Goal: Task Accomplishment & Management: Complete application form

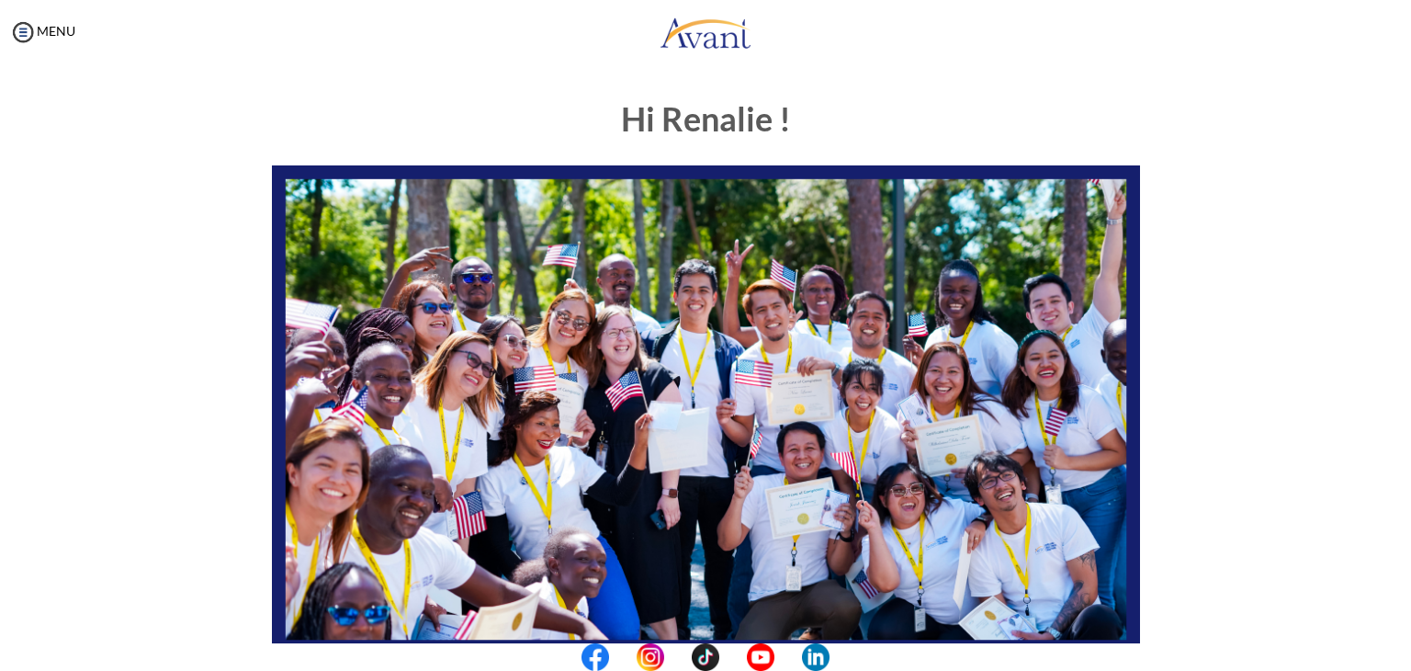
scroll to position [349, 0]
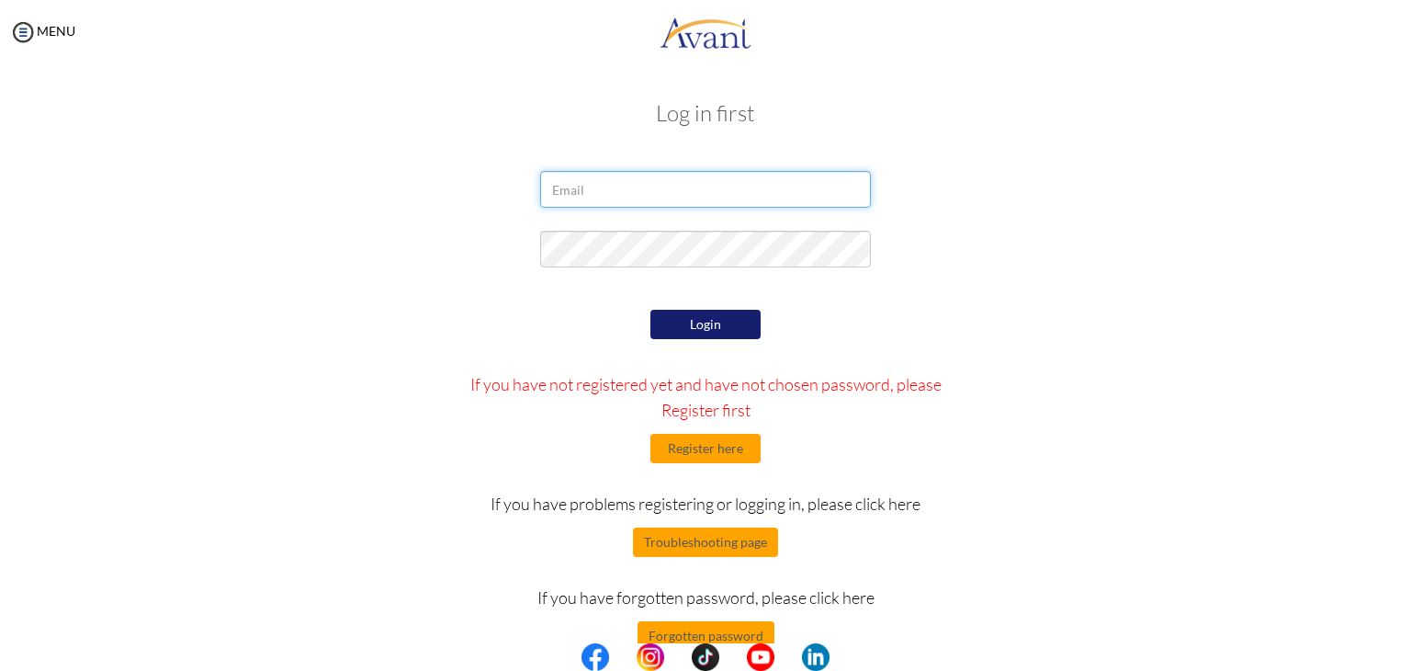
type input "[EMAIL_ADDRESS][DOMAIN_NAME]"
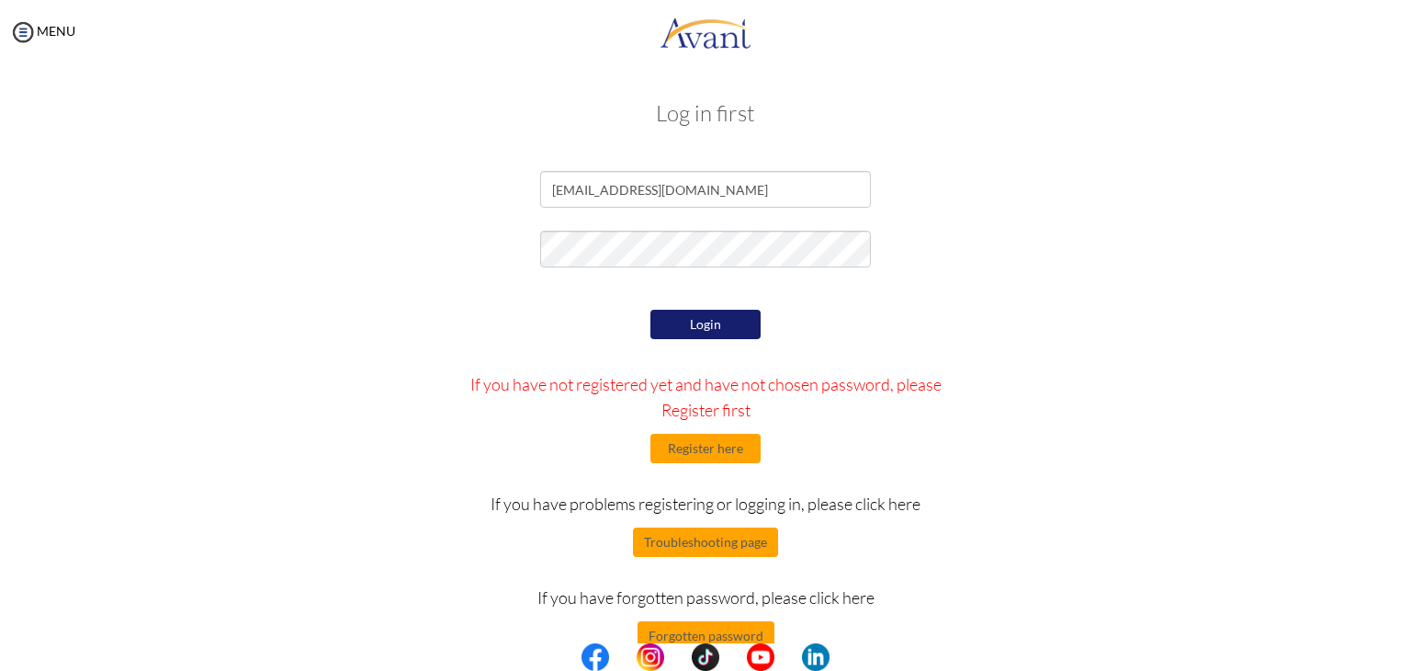
click at [735, 345] on div "Login If you have not registered yet and have not chosen password, please Regis…" at bounding box center [705, 477] width 537 height 345
click at [746, 339] on button "Login" at bounding box center [705, 324] width 110 height 29
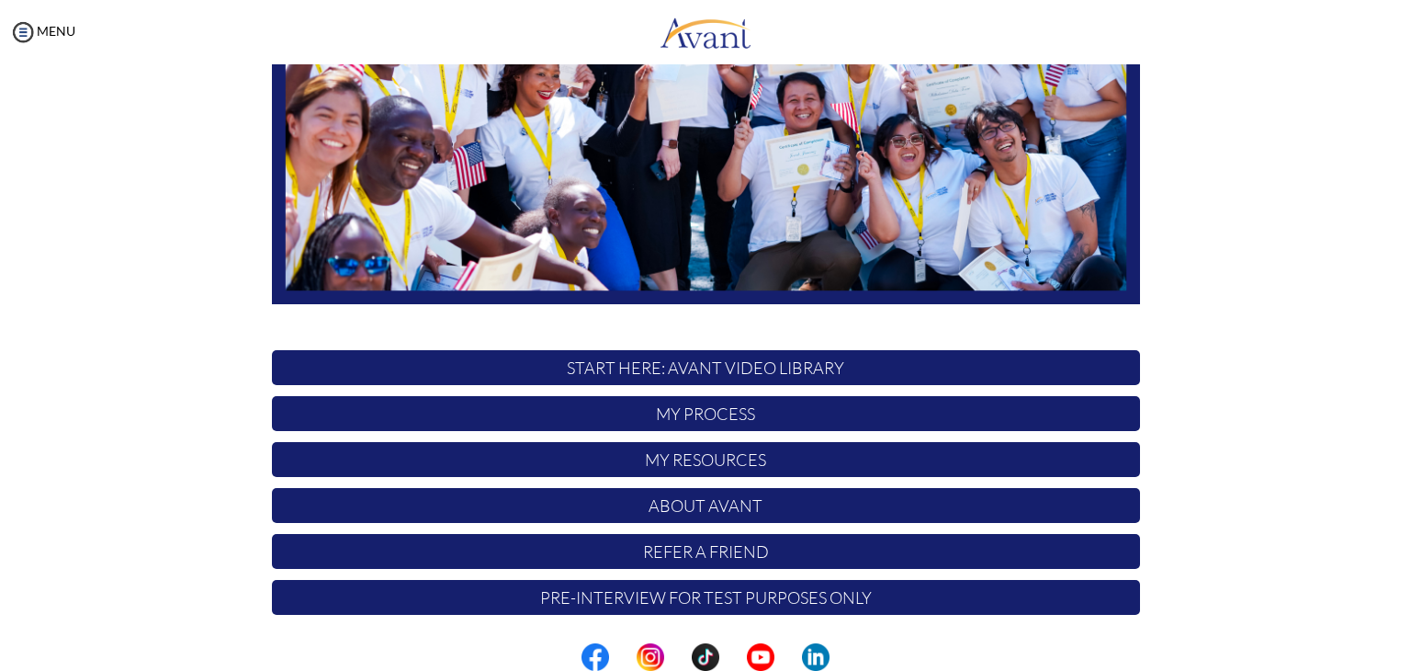
click at [757, 592] on p "Pre-Interview for test purposes only" at bounding box center [706, 597] width 868 height 35
click at [548, 369] on p "START HERE: Avant Video Library" at bounding box center [706, 367] width 868 height 35
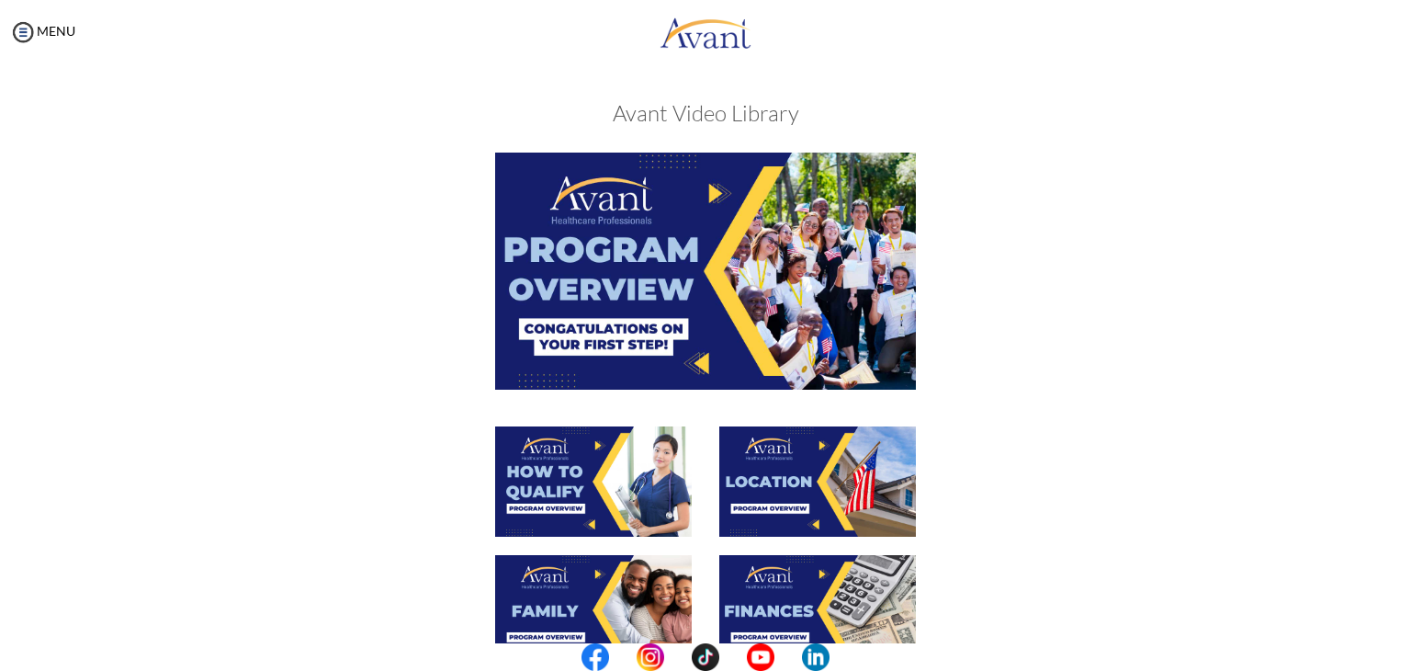
scroll to position [592, 0]
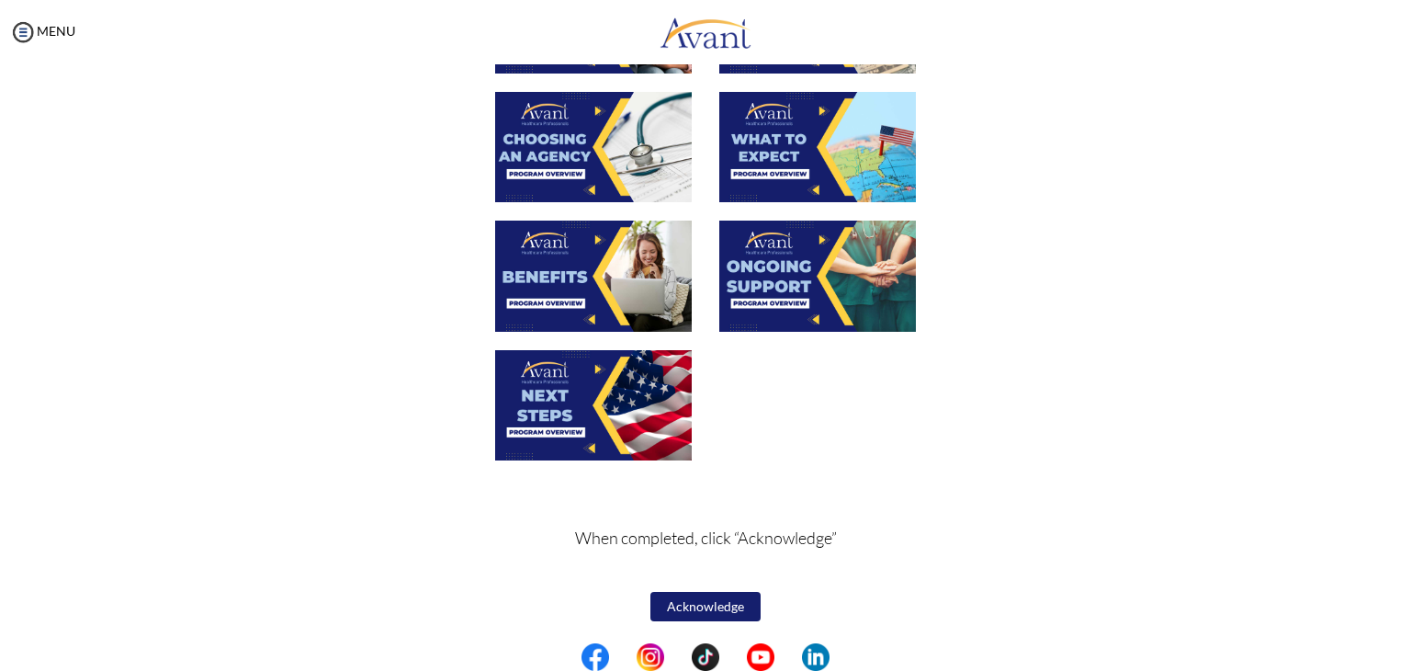
click at [666, 613] on button "Acknowledge" at bounding box center [705, 606] width 110 height 29
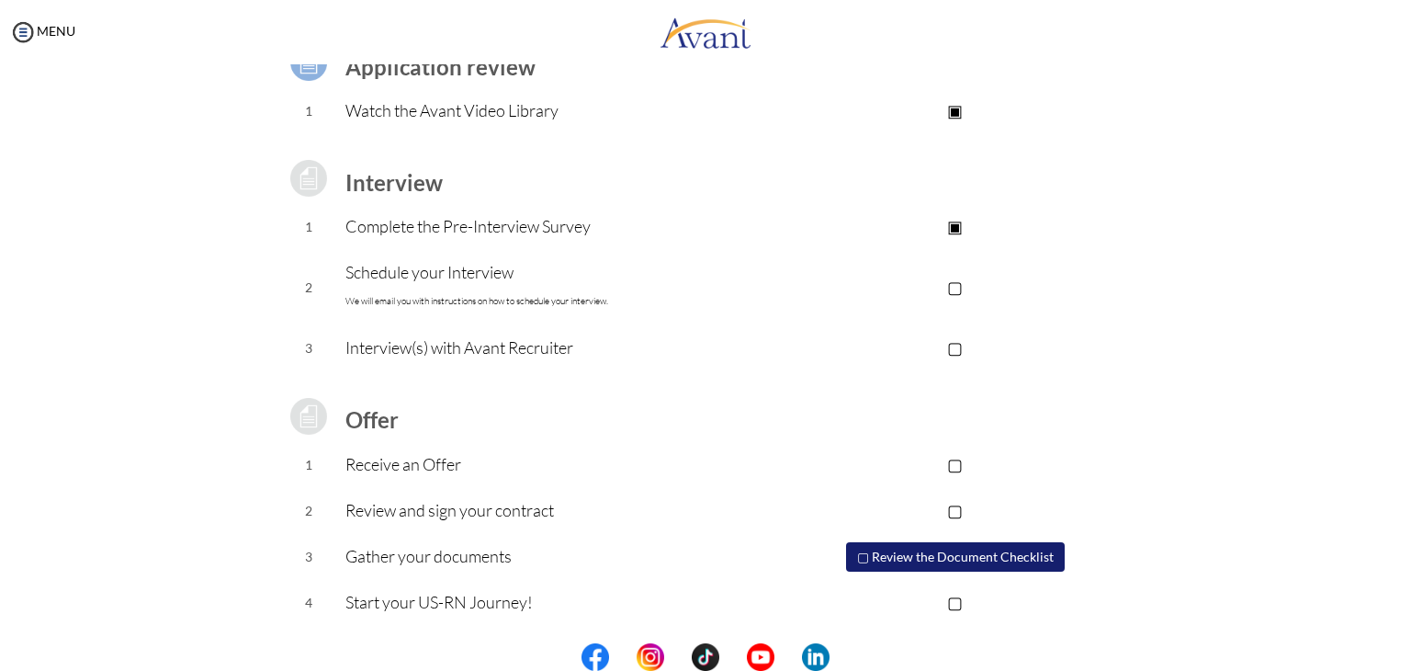
scroll to position [0, 0]
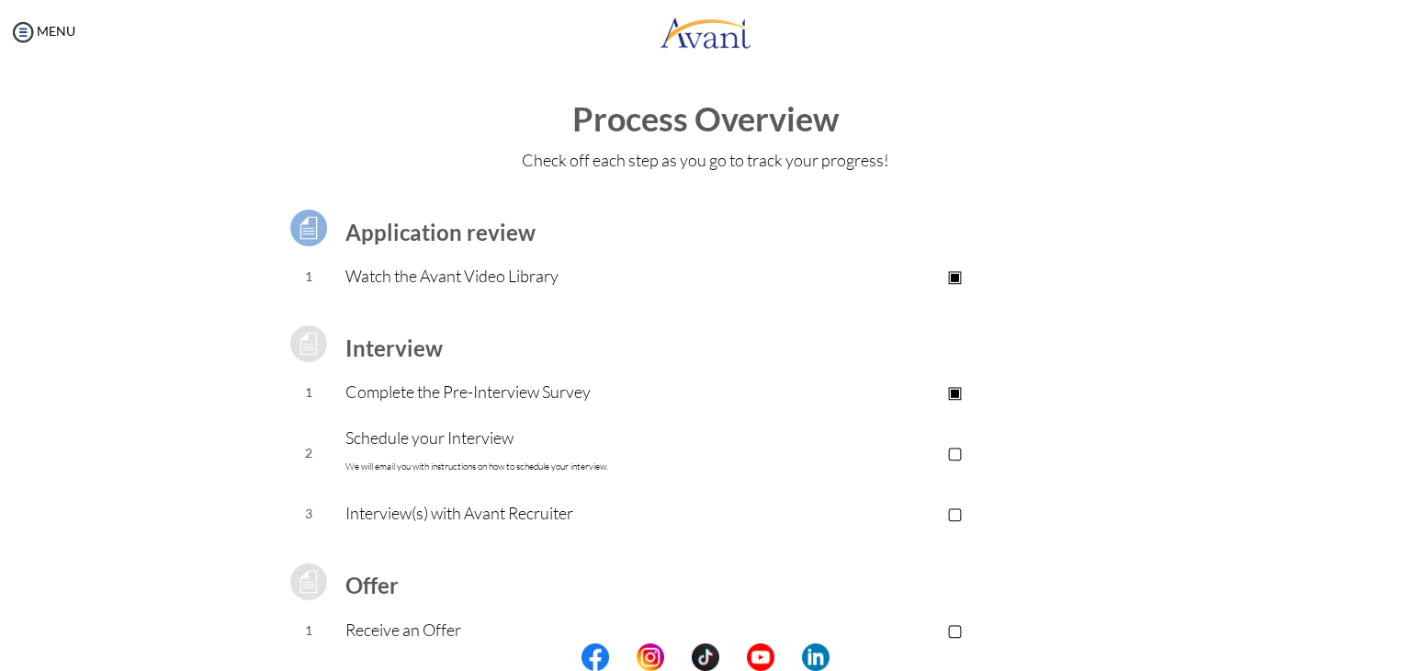
click at [47, 40] on div "MENU" at bounding box center [37, 335] width 75 height 671
click at [28, 22] on img at bounding box center [23, 32] width 28 height 28
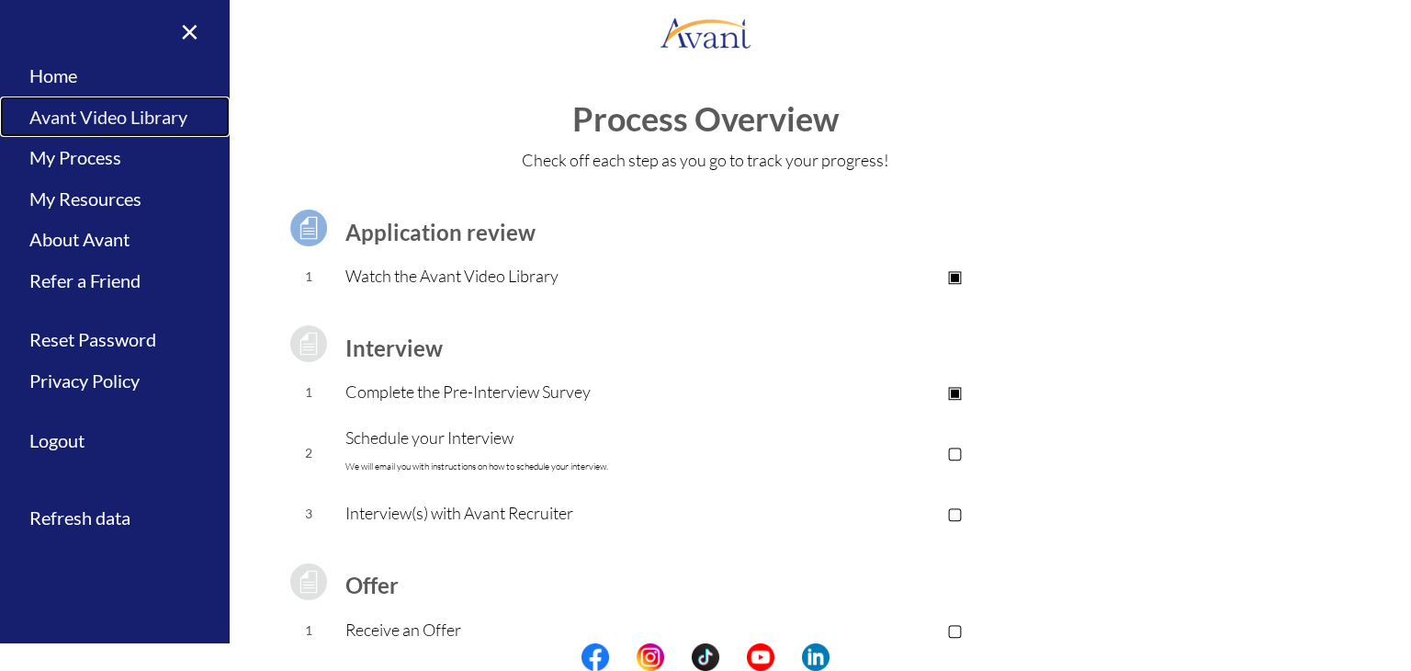
click at [41, 130] on link "Avant Video Library" at bounding box center [115, 116] width 230 height 41
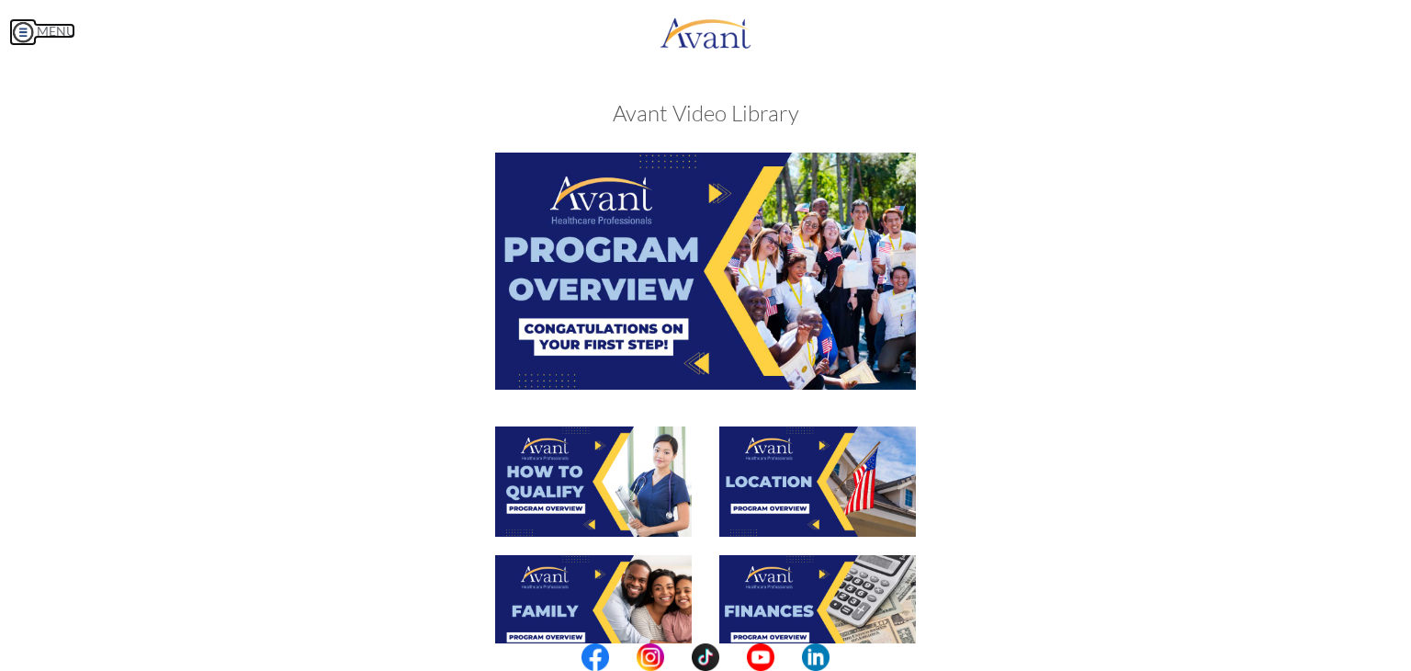
click at [23, 28] on img at bounding box center [23, 32] width 28 height 28
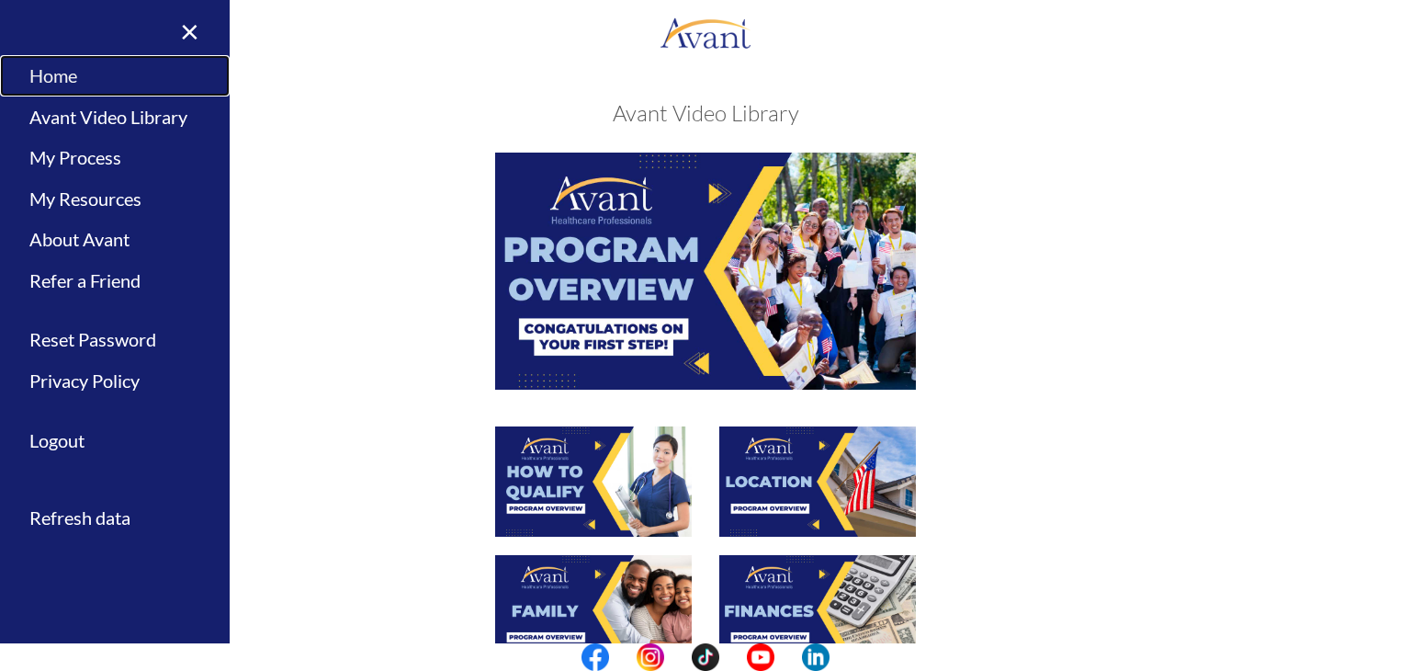
click at [45, 71] on link "Home" at bounding box center [115, 75] width 230 height 41
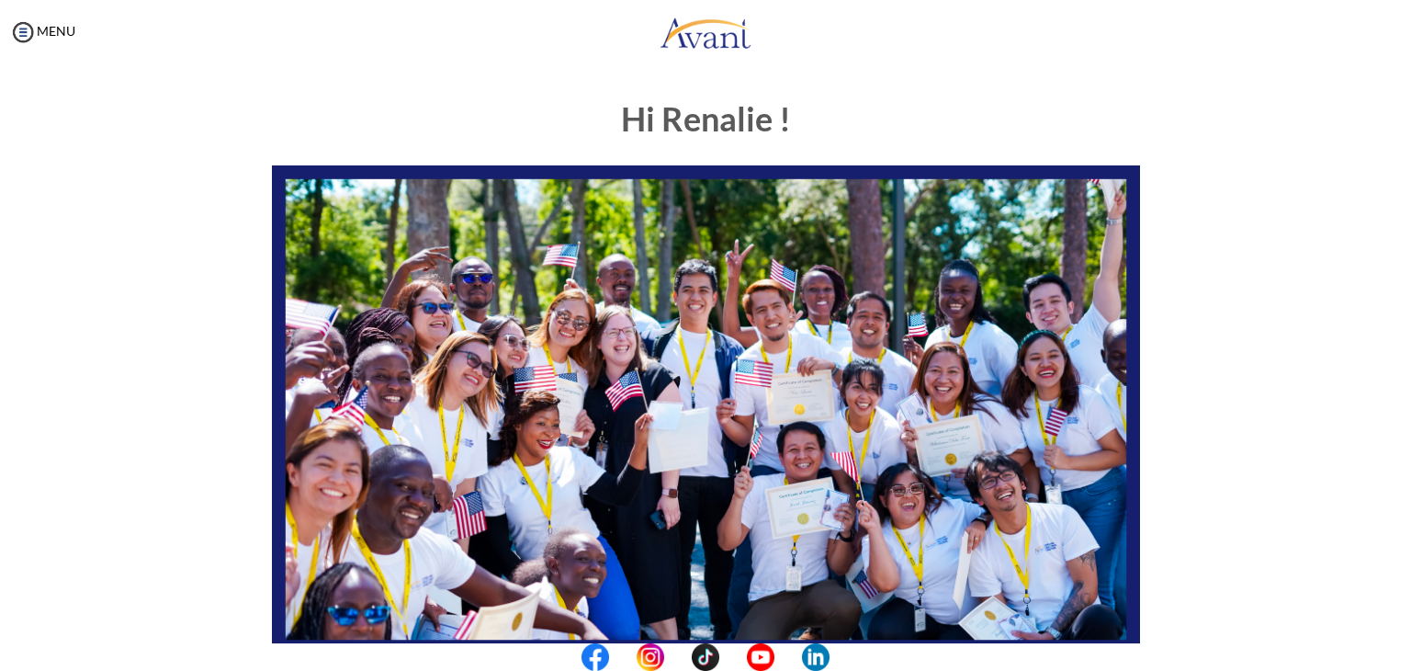
scroll to position [349, 0]
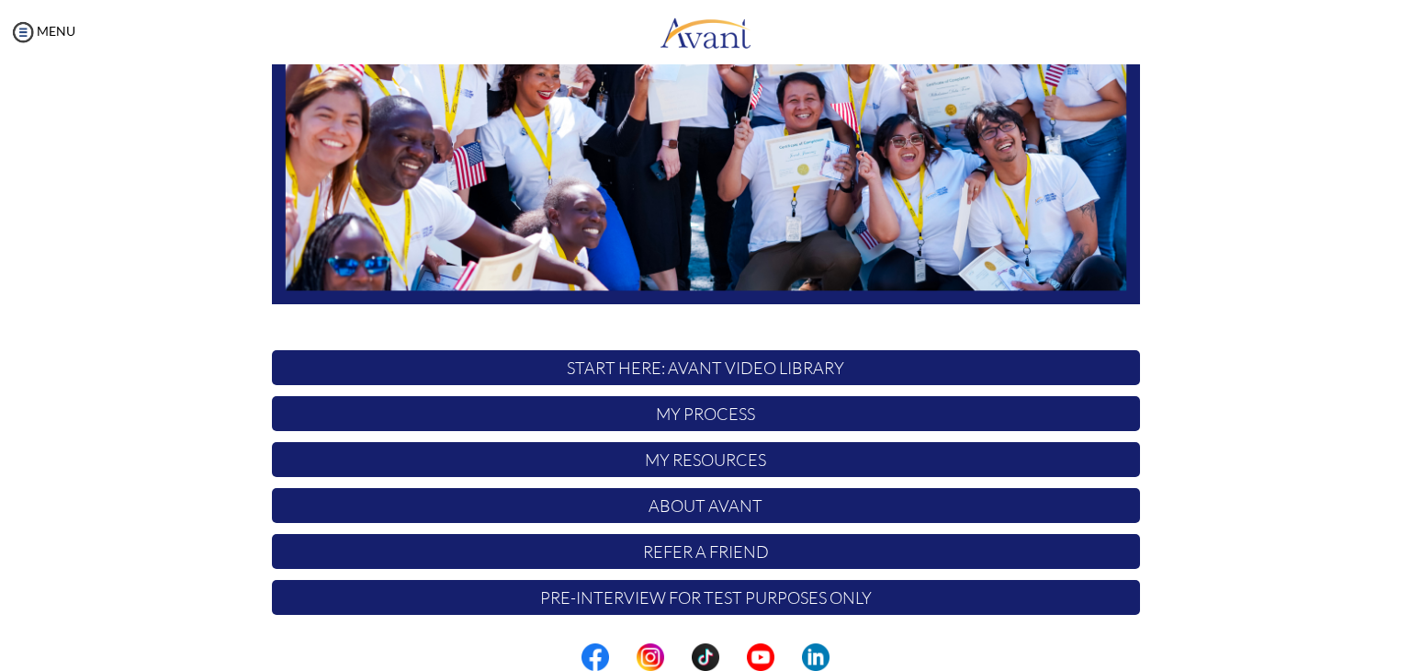
click at [470, 420] on p "My Process" at bounding box center [706, 413] width 868 height 35
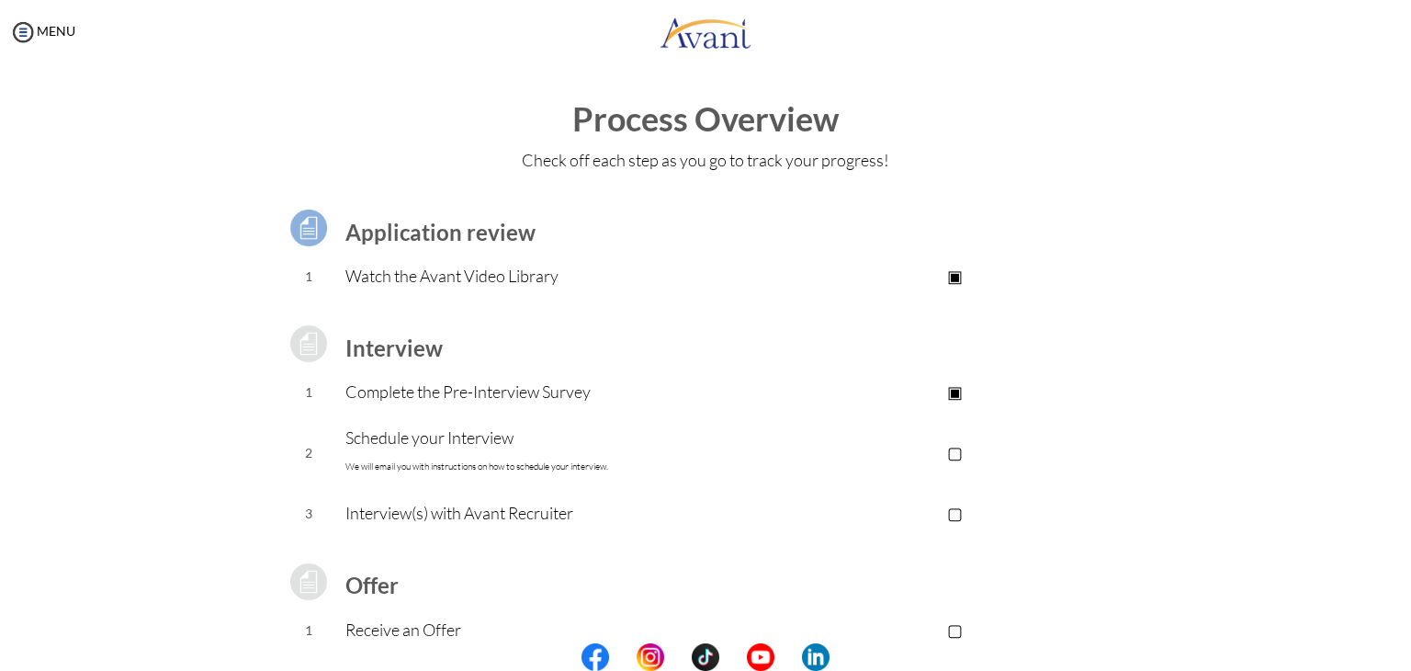
scroll to position [165, 0]
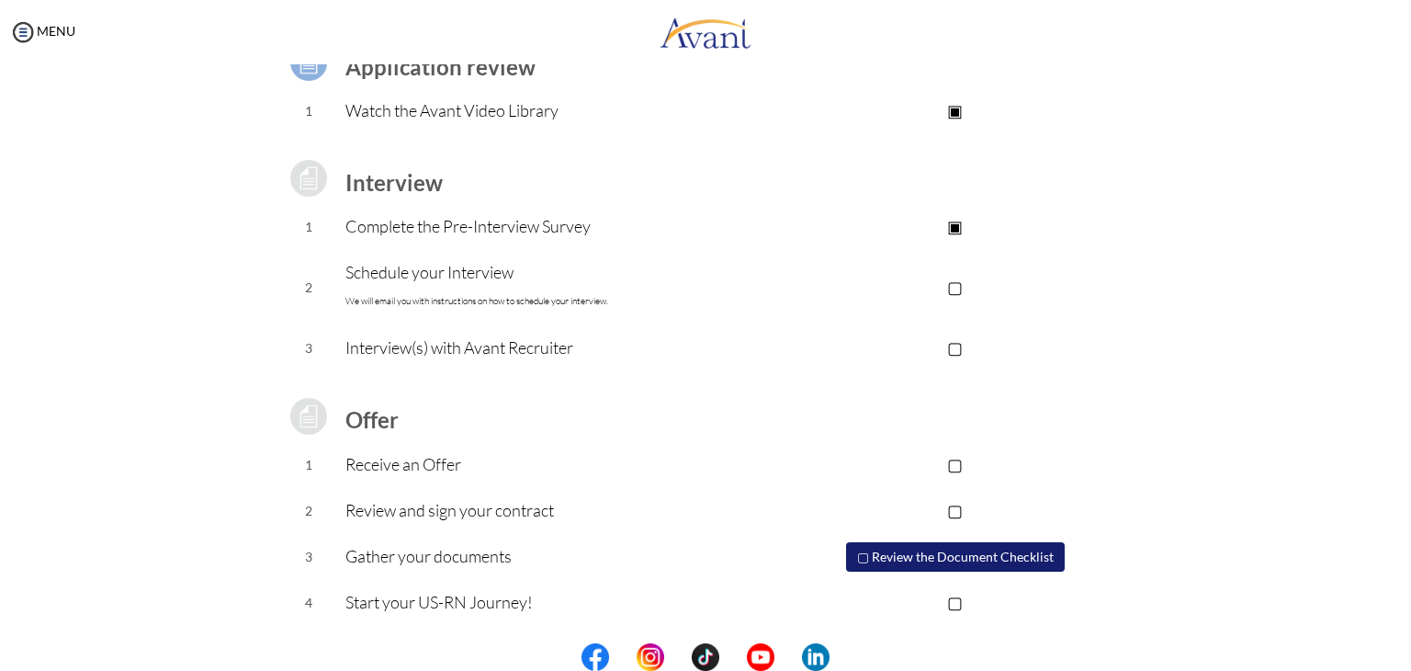
click at [581, 227] on p "Complete the Pre-Interview Survey" at bounding box center [557, 226] width 425 height 26
click at [948, 230] on p "▣" at bounding box center [955, 226] width 368 height 26
click at [971, 212] on td "▣ Take the Pre-Interview Survey" at bounding box center [955, 227] width 368 height 46
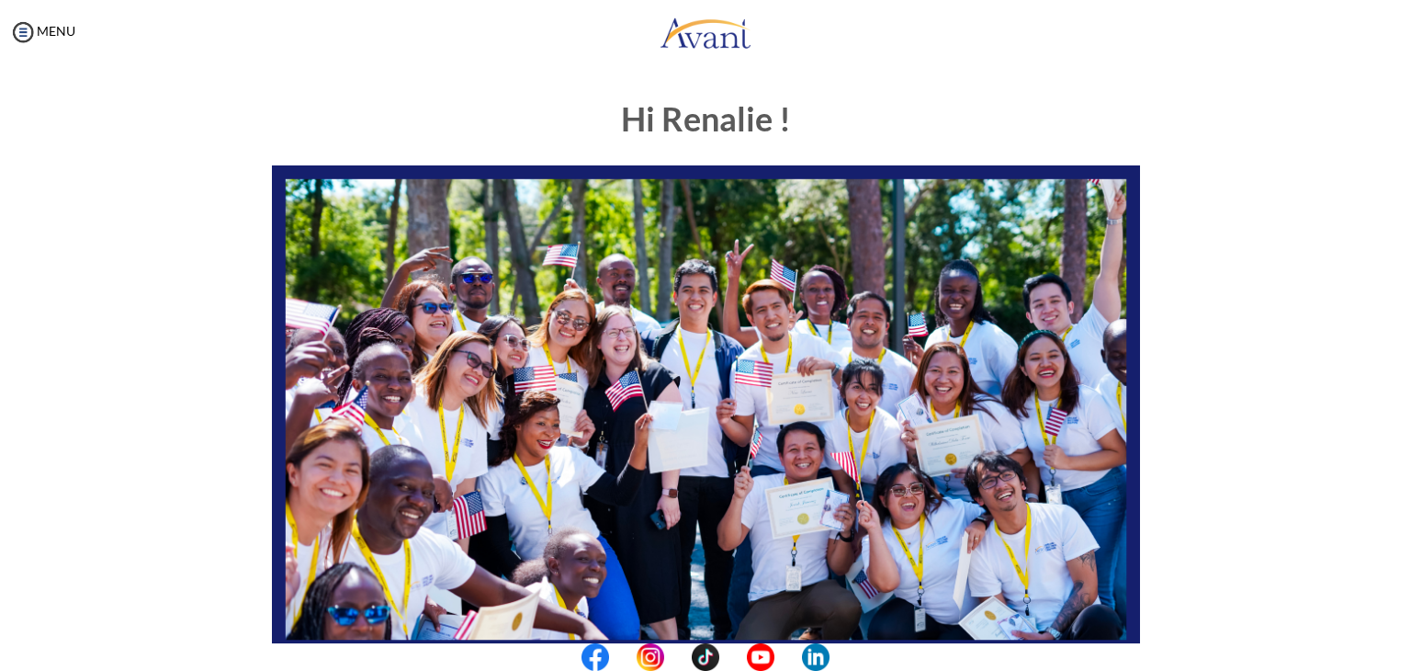
scroll to position [349, 0]
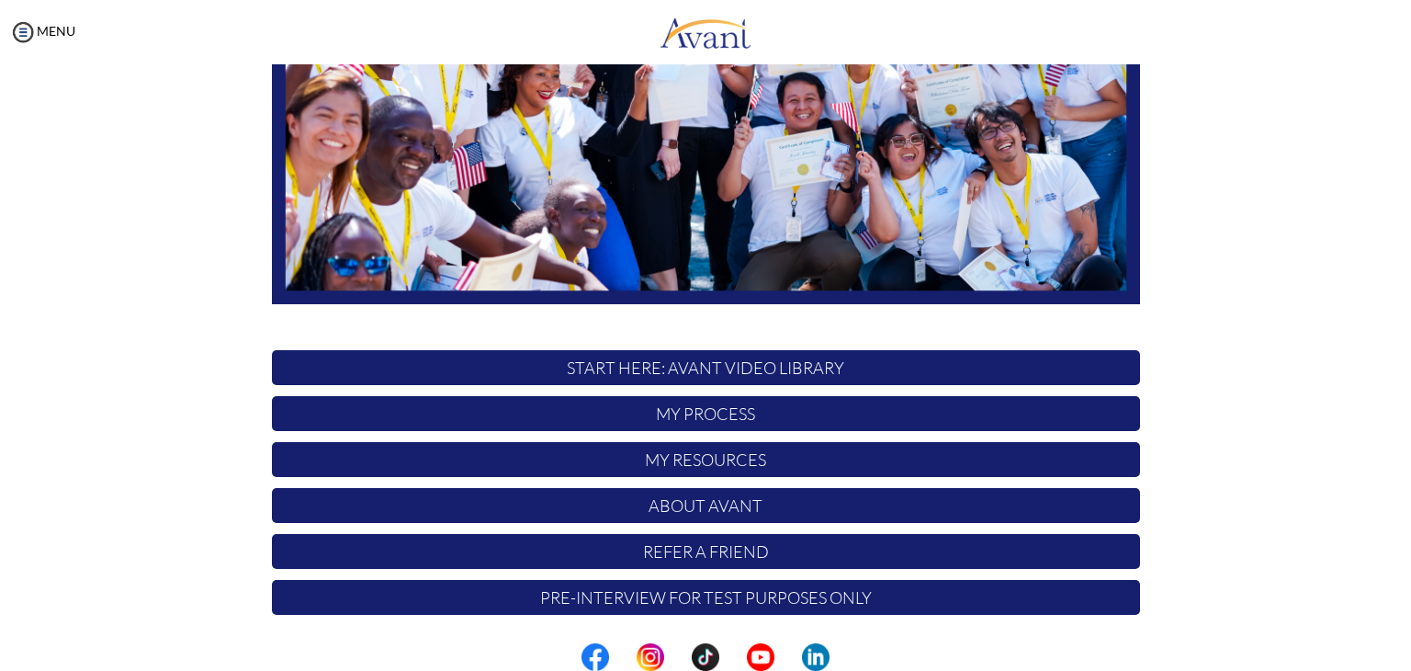
click at [663, 419] on p "My Process" at bounding box center [706, 413] width 868 height 35
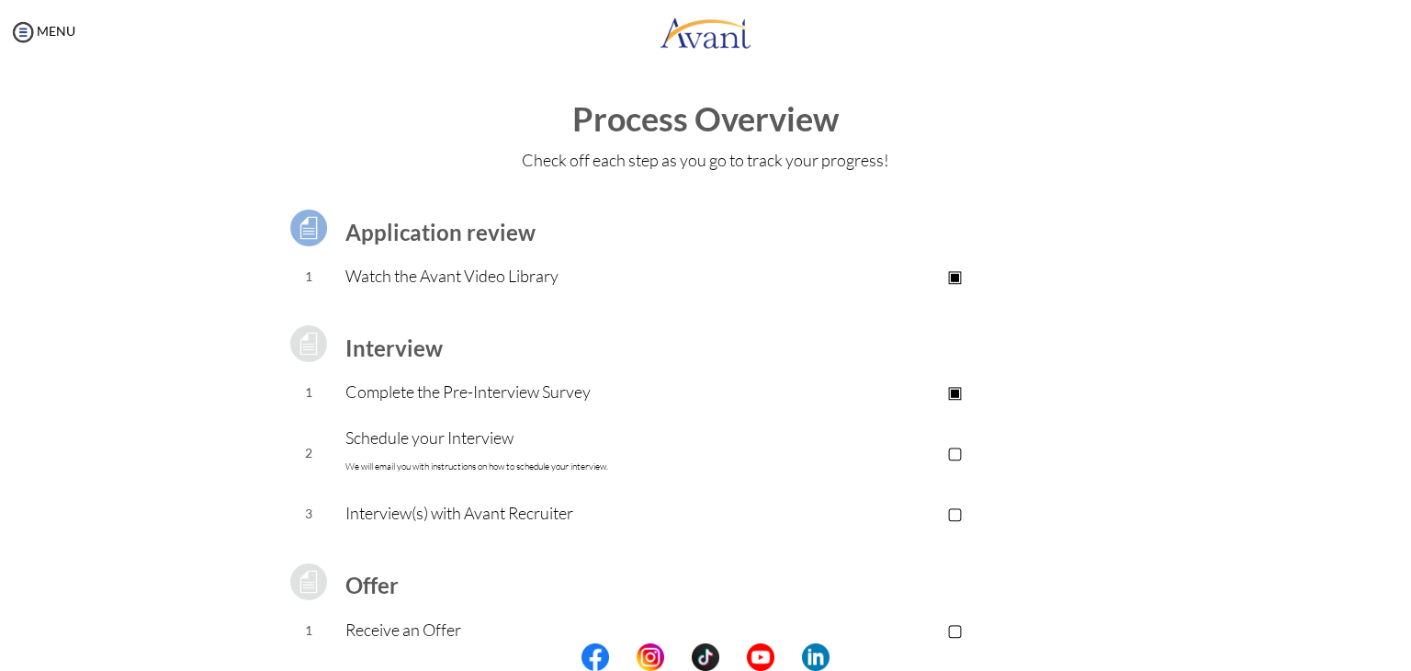
click at [462, 438] on p "Schedule your Interview We will email you with instructions on how to schedule …" at bounding box center [557, 451] width 425 height 55
click at [407, 401] on p "Complete the Pre-Interview Survey" at bounding box center [557, 391] width 425 height 26
click at [470, 394] on p "Complete the Pre-Interview Survey" at bounding box center [557, 391] width 425 height 26
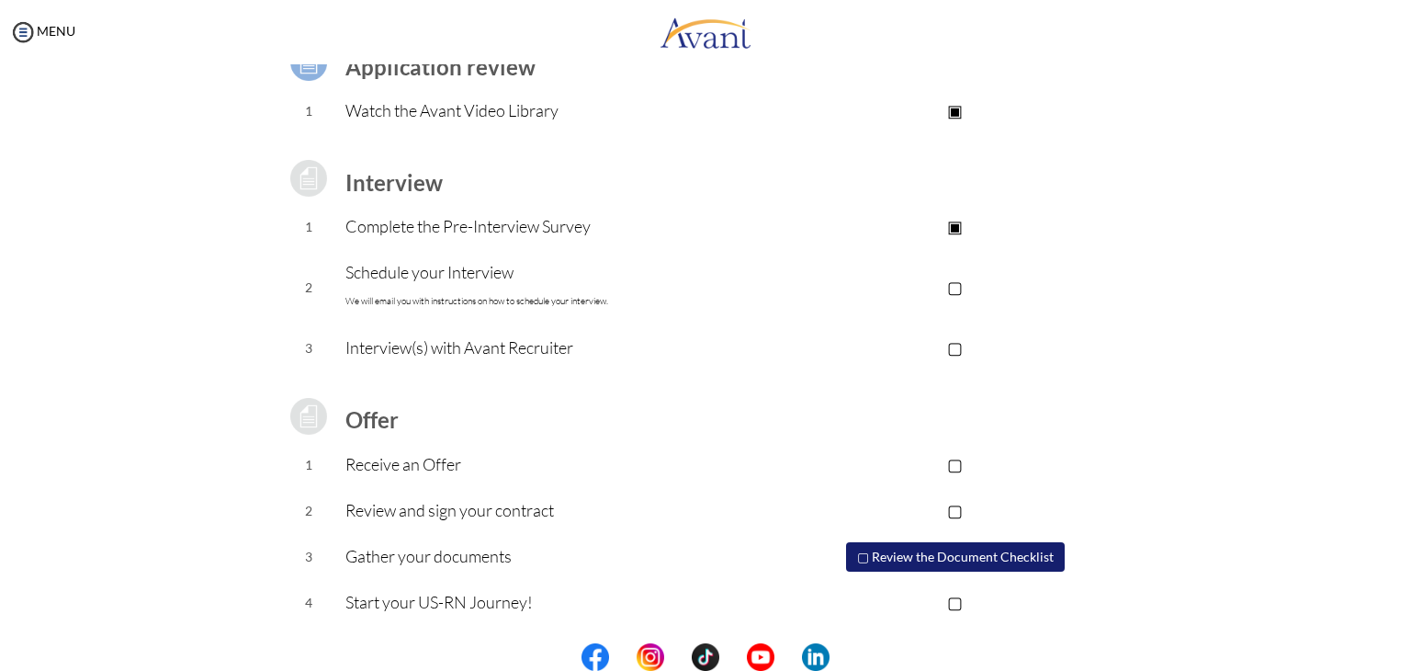
click at [949, 231] on p "▣" at bounding box center [955, 226] width 368 height 26
click at [294, 170] on img at bounding box center [309, 178] width 46 height 46
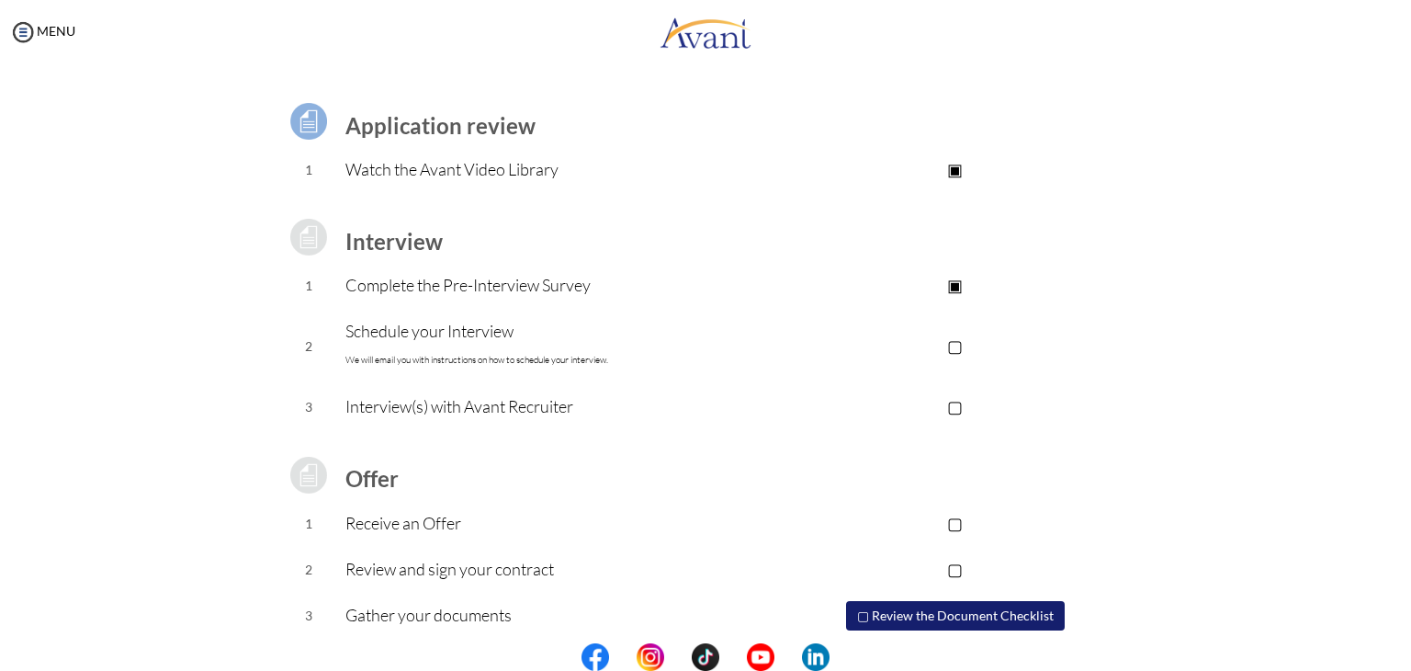
scroll to position [107, 0]
click at [955, 343] on p "▢" at bounding box center [955, 346] width 368 height 26
click at [948, 346] on p "▣" at bounding box center [955, 346] width 368 height 26
click at [945, 285] on p "▣" at bounding box center [955, 285] width 368 height 26
drag, startPoint x: 481, startPoint y: 272, endPoint x: 499, endPoint y: 287, distance: 22.8
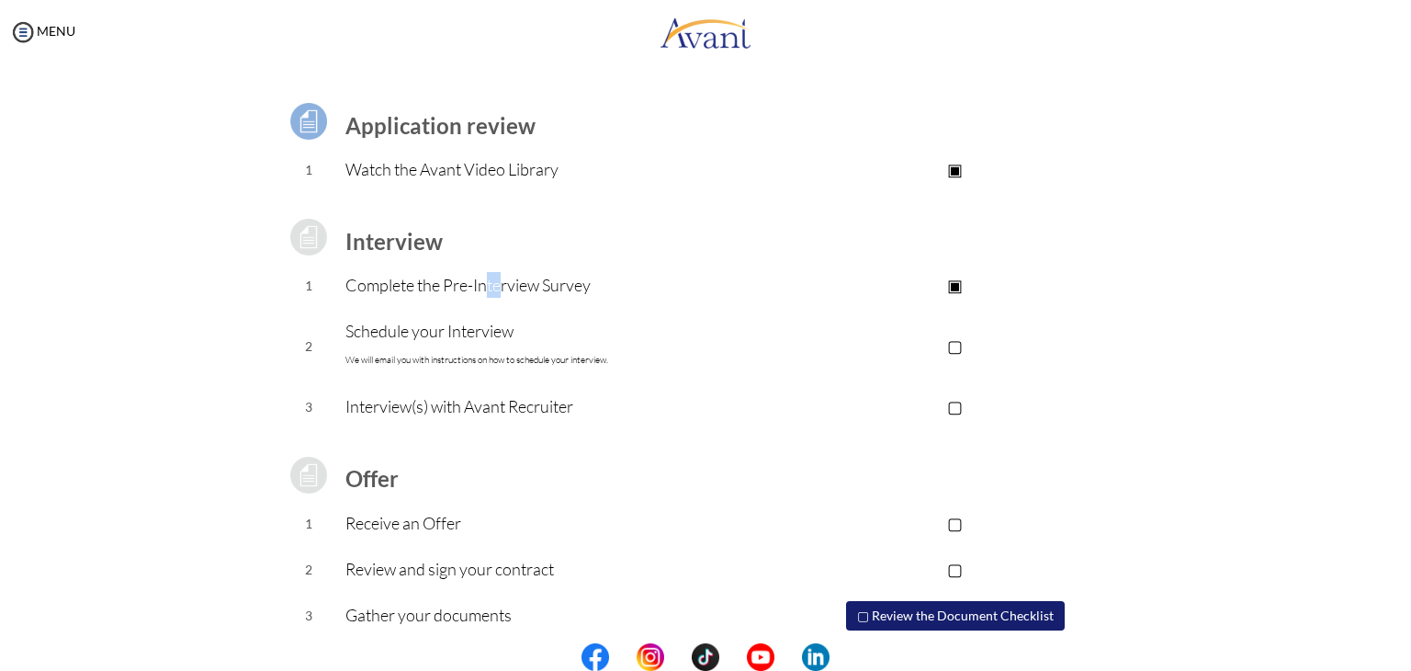
click at [499, 287] on p "Complete the Pre-Interview Survey" at bounding box center [557, 285] width 425 height 26
click at [950, 285] on p "▣" at bounding box center [955, 285] width 368 height 26
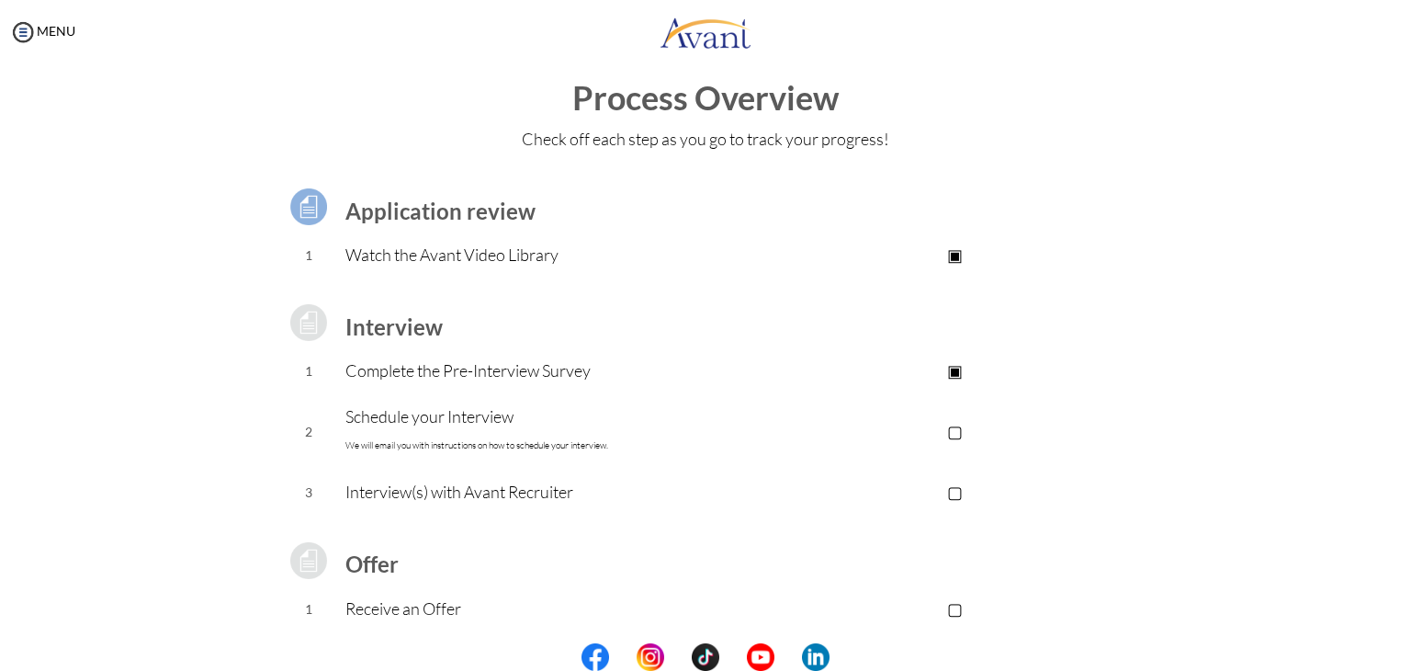
scroll to position [0, 0]
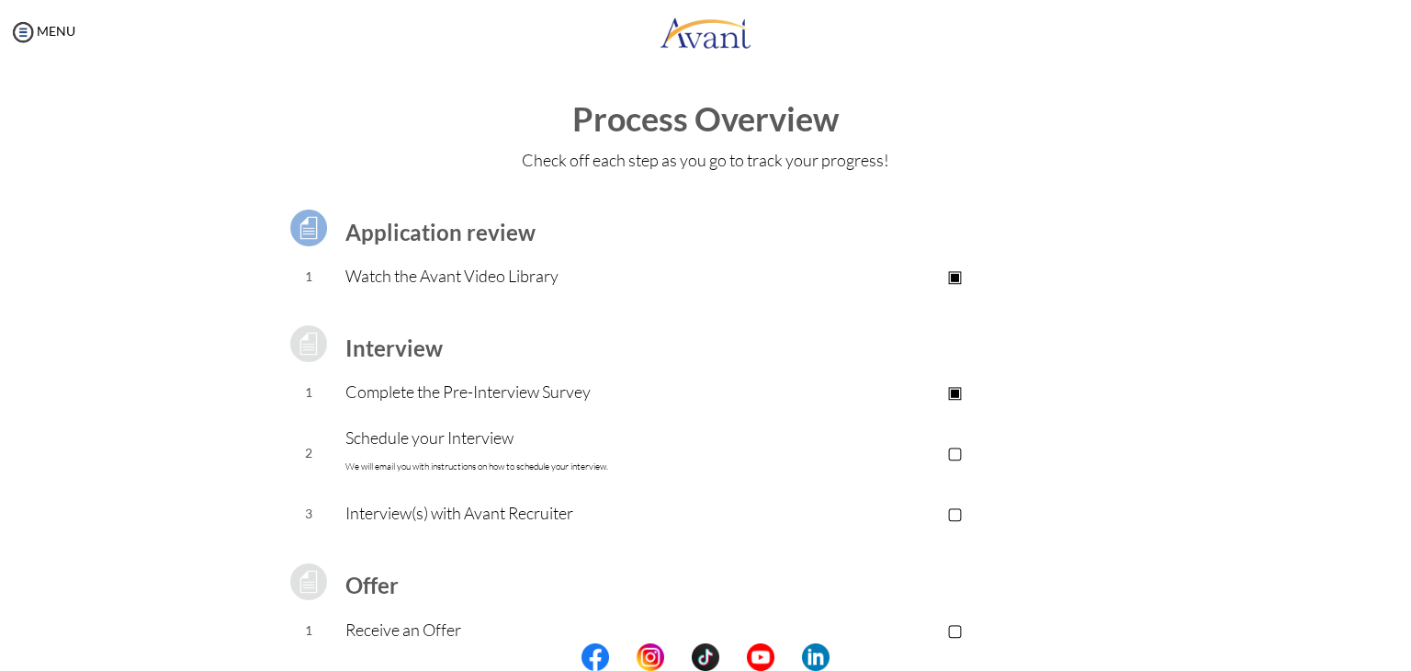
click at [951, 277] on p "▣" at bounding box center [955, 276] width 368 height 26
click at [953, 393] on p "▣" at bounding box center [955, 391] width 368 height 26
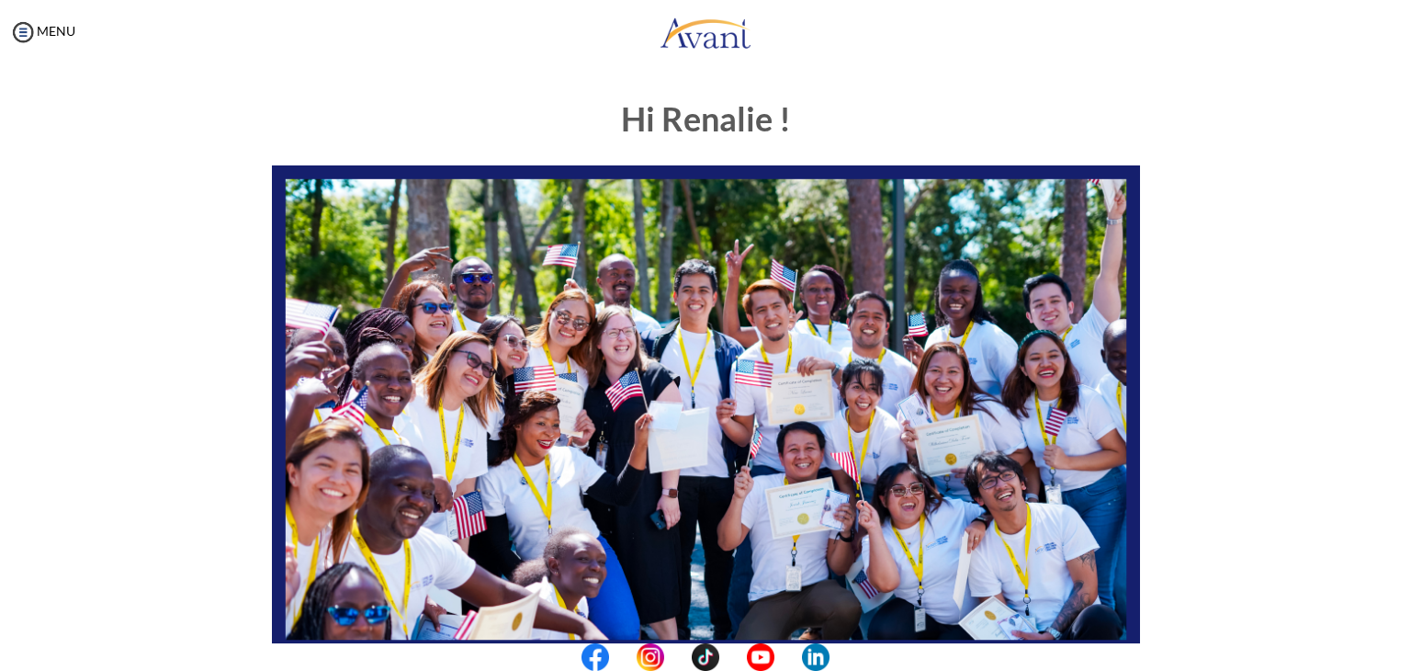
scroll to position [349, 0]
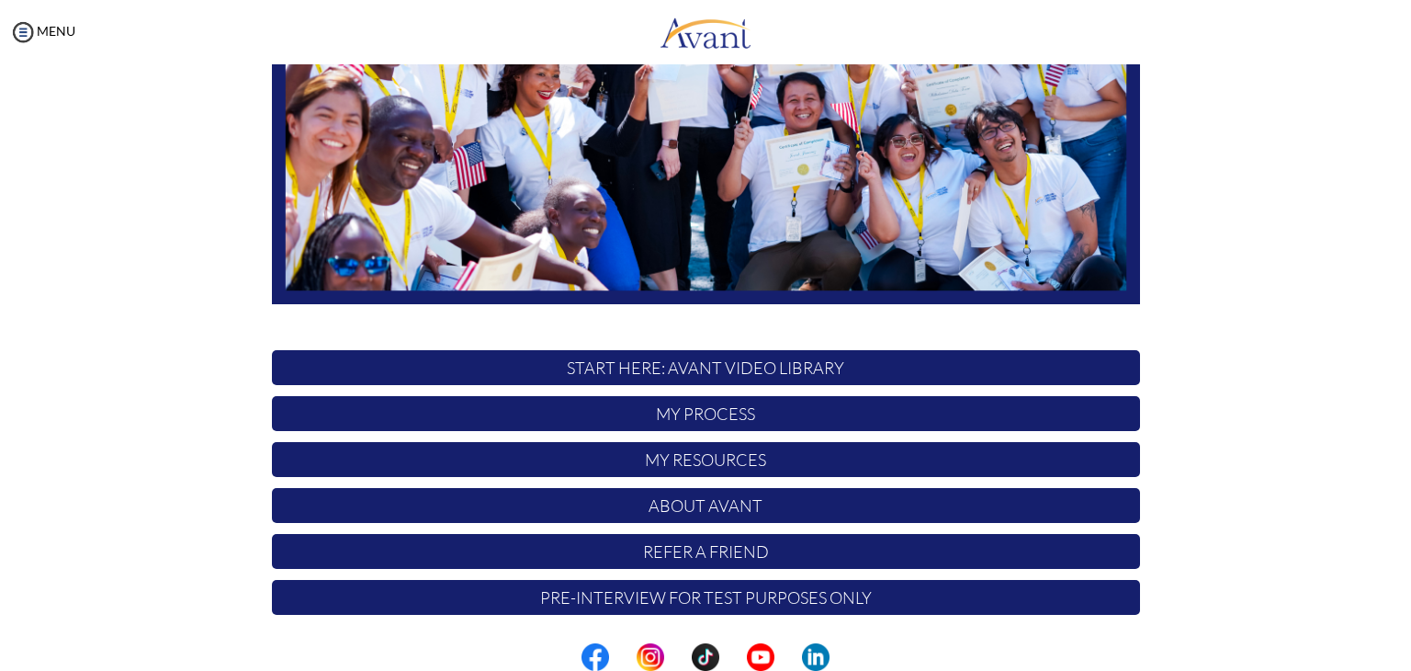
click at [730, 409] on p "My Process" at bounding box center [706, 413] width 868 height 35
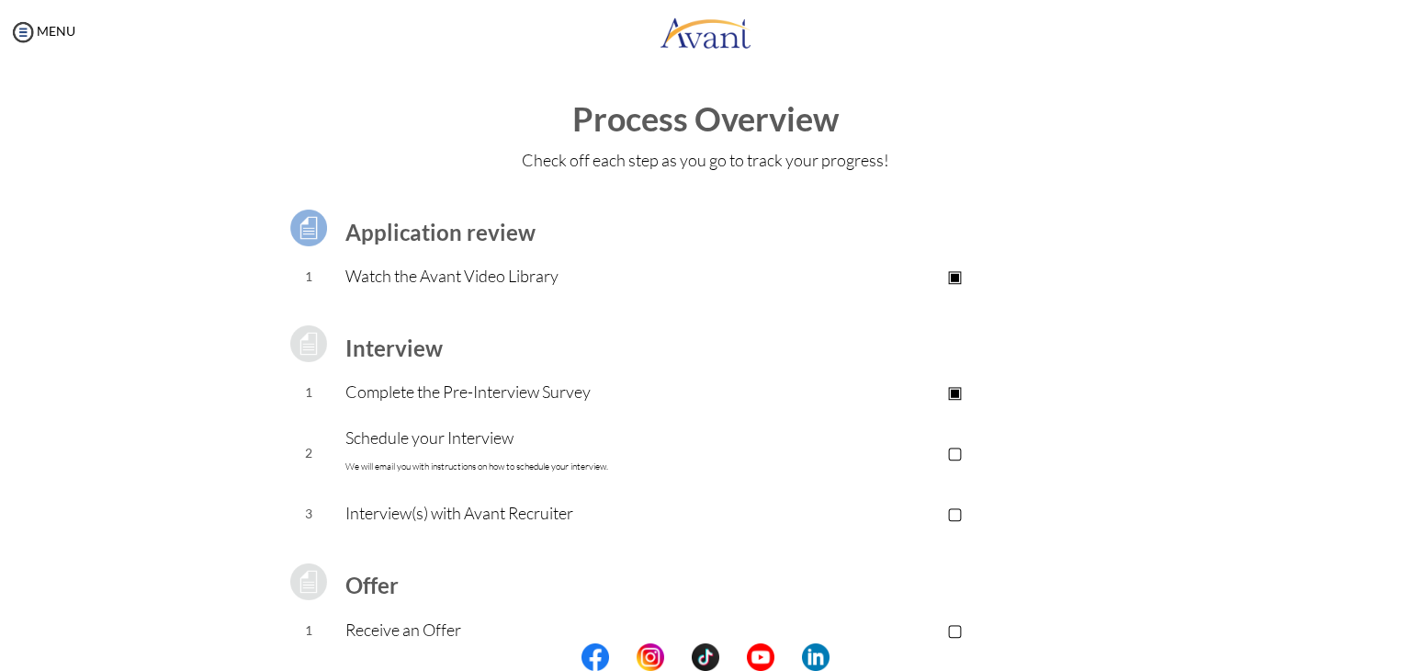
click at [485, 395] on p "Complete the Pre-Interview Survey" at bounding box center [557, 391] width 425 height 26
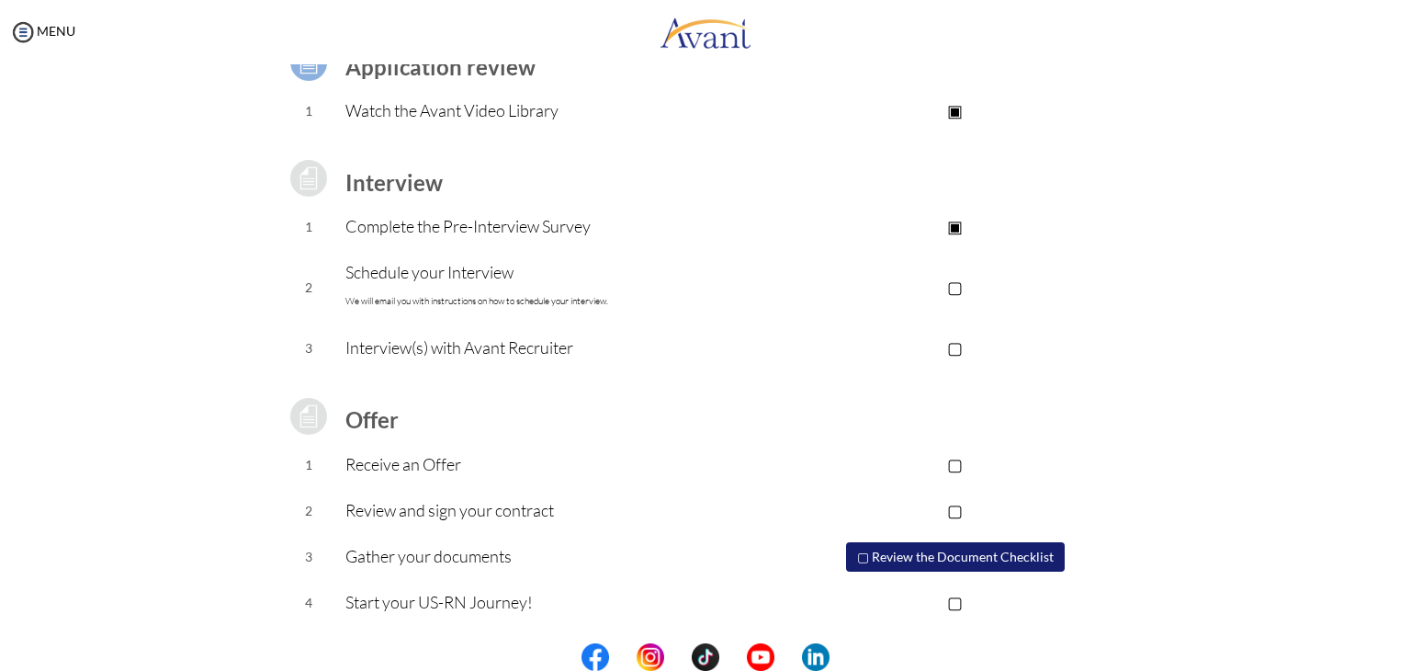
scroll to position [0, 0]
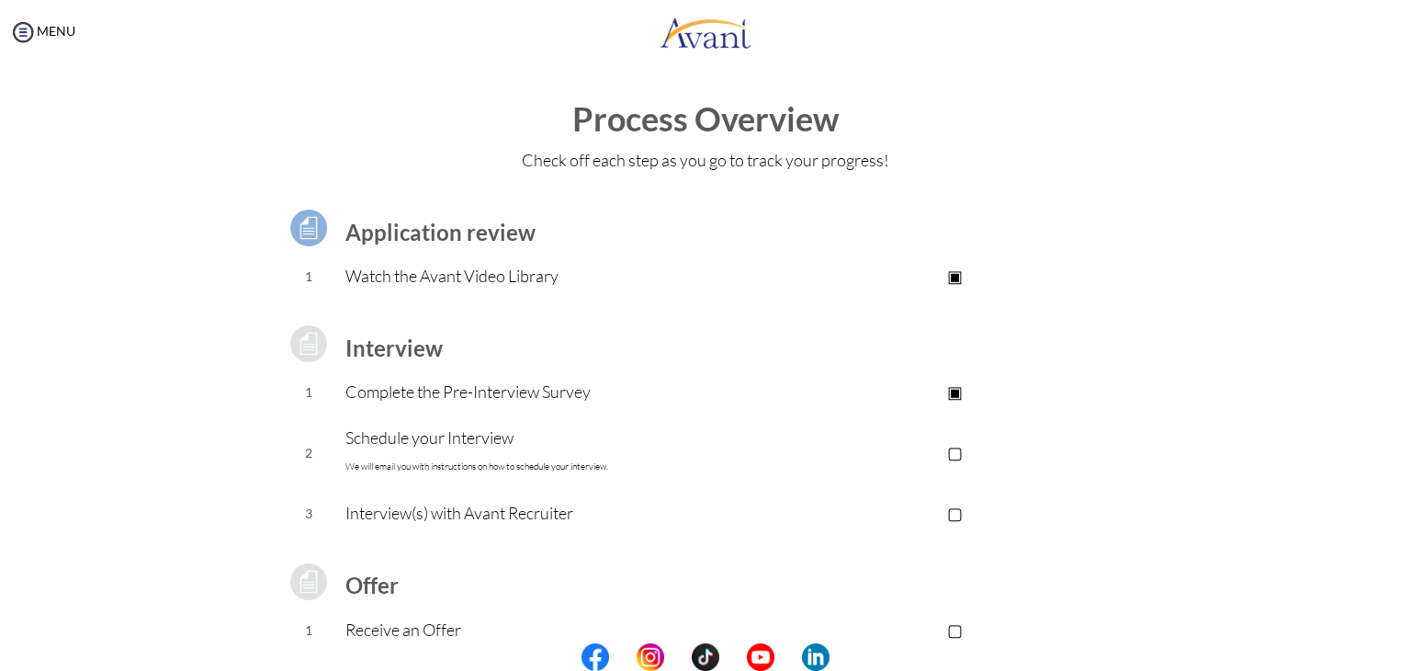
click at [952, 389] on p "▣" at bounding box center [955, 391] width 368 height 26
